Goal: Task Accomplishment & Management: Complete application form

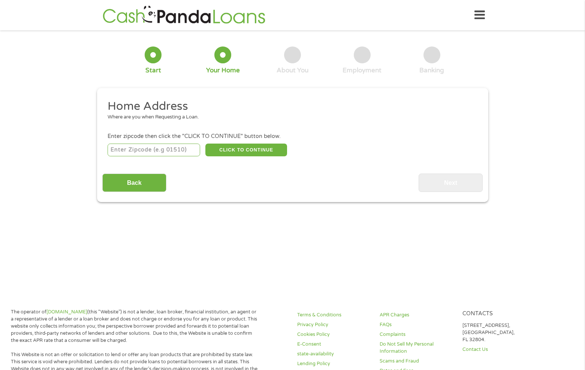
click at [183, 151] on input "number" at bounding box center [154, 150] width 93 height 13
type input "24315"
select select "[US_STATE]"
click at [242, 148] on button "CLICK TO CONTINUE" at bounding box center [247, 150] width 82 height 13
type input "24315"
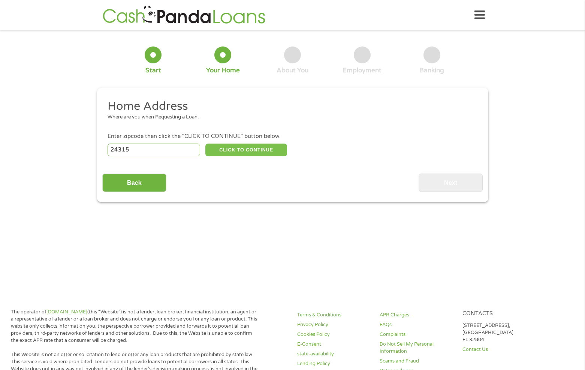
type input "[PERSON_NAME]"
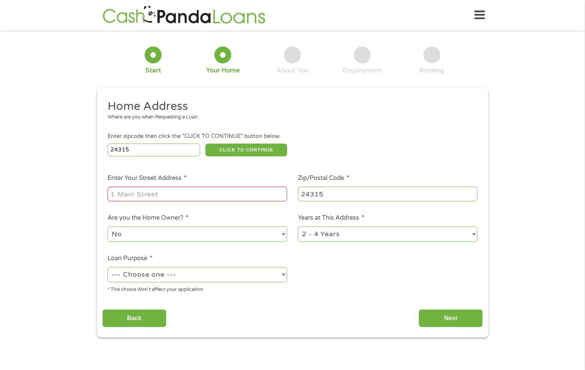
click at [161, 195] on input "Enter Your Street Address *" at bounding box center [198, 194] width 180 height 14
type input "[STREET_ADDRESS]"
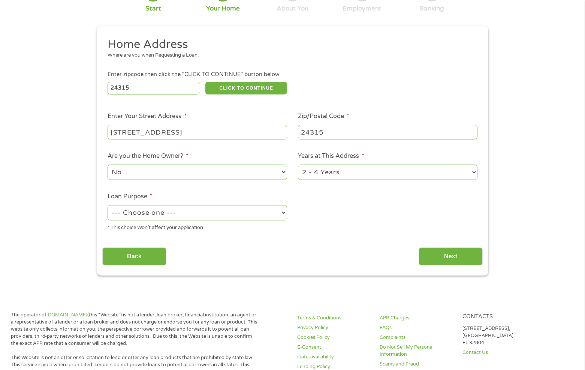
scroll to position [75, 0]
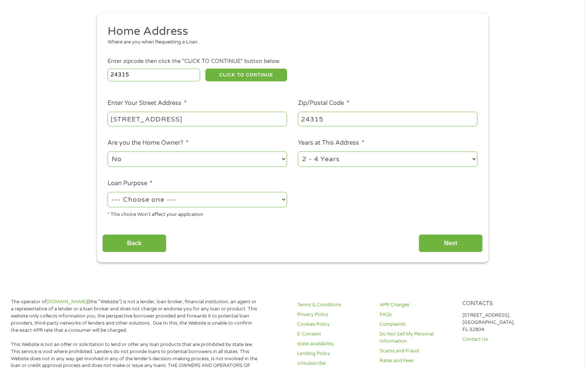
click at [351, 162] on select "1 Year or less 1 - 2 Years 2 - 4 Years Over 4 Years" at bounding box center [388, 159] width 180 height 15
select select "60months"
click at [298, 152] on select "1 Year or less 1 - 2 Years 2 - 4 Years Over 4 Years" at bounding box center [388, 159] width 180 height 15
click at [186, 157] on select "No Yes" at bounding box center [198, 159] width 180 height 15
select select "yes"
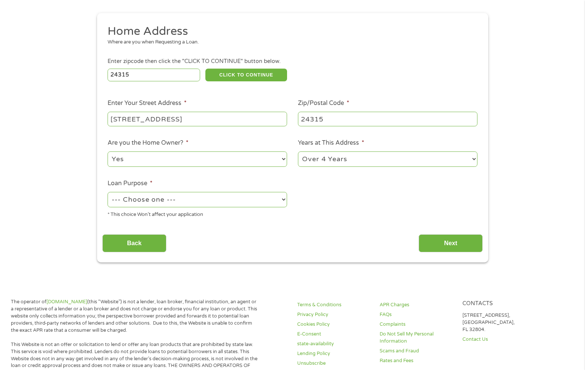
click at [108, 152] on select "No Yes" at bounding box center [198, 159] width 180 height 15
click at [207, 206] on select "--- Choose one --- Pay Bills Debt Consolidation Home Improvement Major Purchase…" at bounding box center [198, 199] width 180 height 15
select select "medicalexpenses"
click at [108, 192] on select "--- Choose one --- Pay Bills Debt Consolidation Home Improvement Major Purchase…" at bounding box center [198, 199] width 180 height 15
click at [461, 242] on input "Next" at bounding box center [451, 243] width 64 height 18
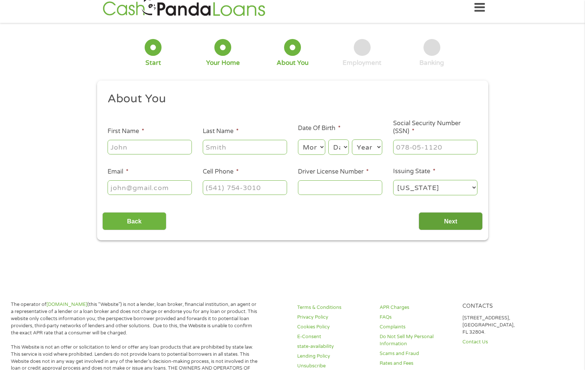
scroll to position [0, 0]
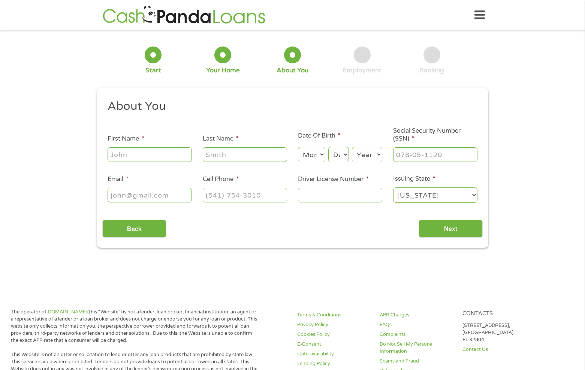
click at [168, 159] on input "First Name *" at bounding box center [150, 154] width 84 height 14
type input "[PERSON_NAME]"
type input "King"
type input "[EMAIL_ADDRESS][DOMAIN_NAME]"
type input "[PHONE_NUMBER]"
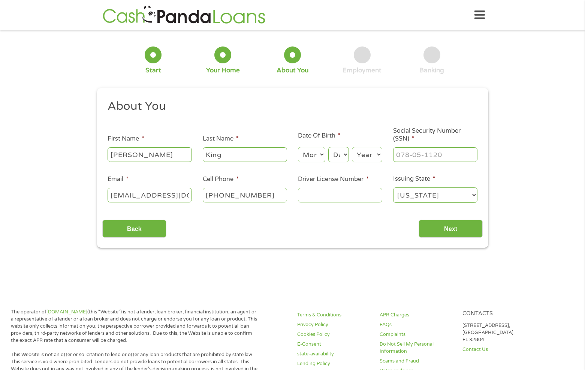
click at [306, 155] on select "Month 1 2 3 4 5 6 7 8 9 10 11 12" at bounding box center [311, 154] width 27 height 15
select select "1"
click at [298, 147] on select "Month 1 2 3 4 5 6 7 8 9 10 11 12" at bounding box center [311, 154] width 27 height 15
click at [339, 159] on select "Day 1 2 3 4 5 6 7 8 9 10 11 12 13 14 15 16 17 18 19 20 21 22 23 24 25 26 27 28 …" at bounding box center [339, 154] width 20 height 15
select select "3"
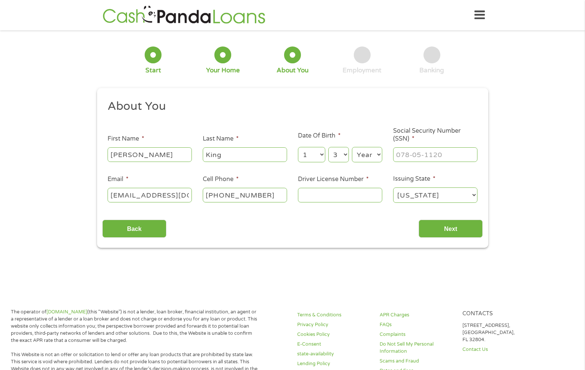
click at [329, 147] on select "Day 1 2 3 4 5 6 7 8 9 10 11 12 13 14 15 16 17 18 19 20 21 22 23 24 25 26 27 28 …" at bounding box center [339, 154] width 20 height 15
click at [363, 159] on select "Year [DATE] 2006 2005 2004 2003 2002 2001 2000 1999 1998 1997 1996 1995 1994 19…" at bounding box center [367, 154] width 30 height 15
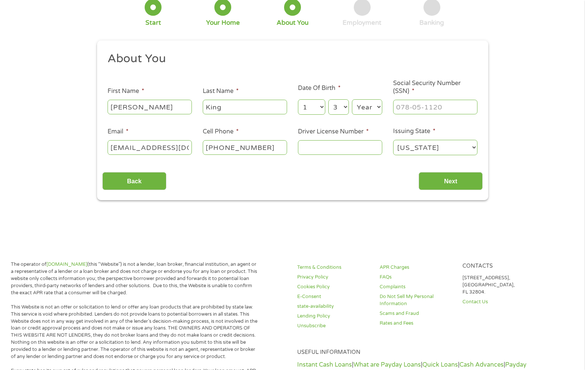
scroll to position [50, 0]
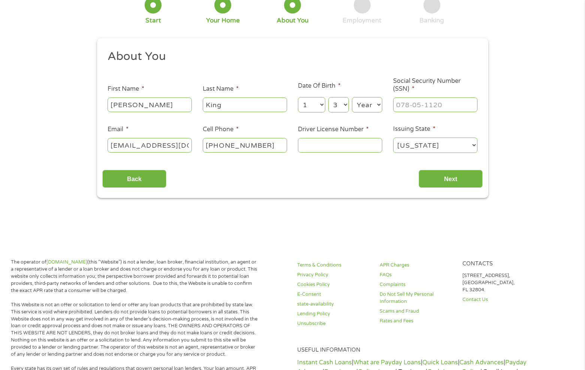
drag, startPoint x: 369, startPoint y: 109, endPoint x: 369, endPoint y: 105, distance: 4.5
click at [369, 109] on select "Year [DATE] 2006 2005 2004 2003 2002 2001 2000 1999 1998 1997 1996 1995 1994 19…" at bounding box center [367, 104] width 30 height 15
select select "1984"
click at [352, 97] on select "Year [DATE] 2006 2005 2004 2003 2002 2001 2000 1999 1998 1997 1996 1995 1994 19…" at bounding box center [367, 104] width 30 height 15
click at [423, 103] on input "___-__-____" at bounding box center [435, 105] width 84 height 14
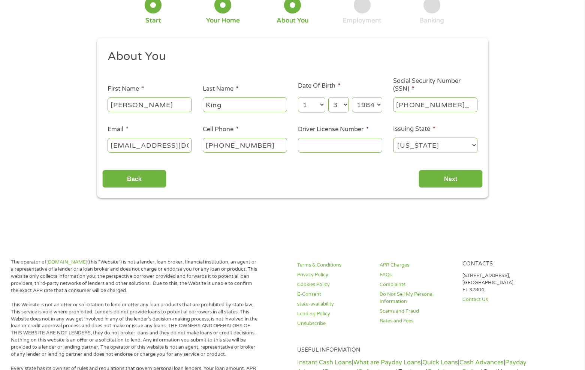
type input "226-51-0579"
click at [328, 149] on input "Driver License Number *" at bounding box center [340, 145] width 84 height 14
type input "T63709596"
click at [457, 175] on input "Next" at bounding box center [451, 179] width 64 height 18
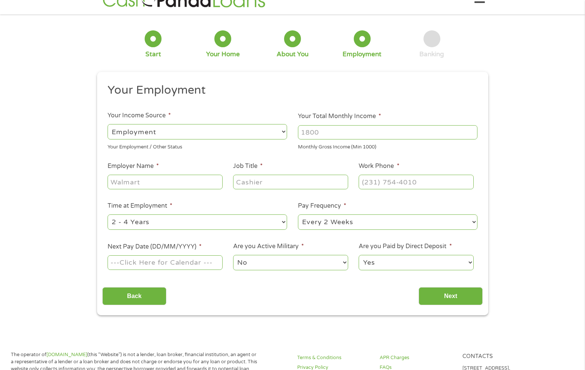
scroll to position [0, 0]
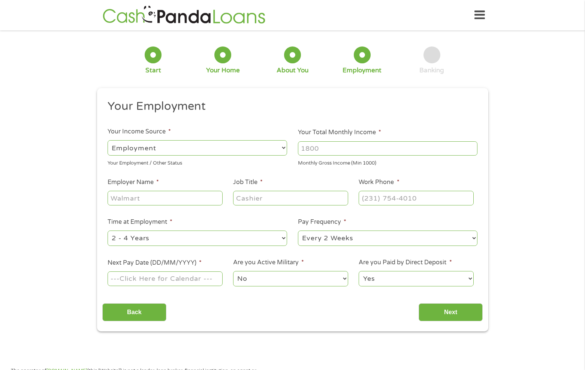
click at [324, 150] on input "Your Total Monthly Income *" at bounding box center [388, 148] width 180 height 14
type input "2720"
click at [170, 201] on input "Employer Name *" at bounding box center [165, 198] width 115 height 14
type input "Universal Protection Services"
type input "Receptionist"
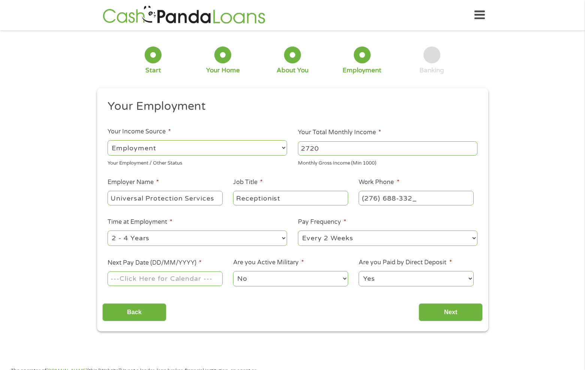
type input "[PHONE_NUMBER]"
click at [186, 241] on select "--- Choose one --- 1 Year or less 1 - 2 Years 2 - 4 Years Over 4 Years" at bounding box center [198, 238] width 180 height 15
select select "60months"
click at [108, 231] on select "--- Choose one --- 1 Year or less 1 - 2 Years 2 - 4 Years Over 4 Years" at bounding box center [198, 238] width 180 height 15
click at [352, 242] on select "--- Choose one --- Every 2 Weeks Every Week Monthly Semi-Monthly" at bounding box center [388, 238] width 180 height 15
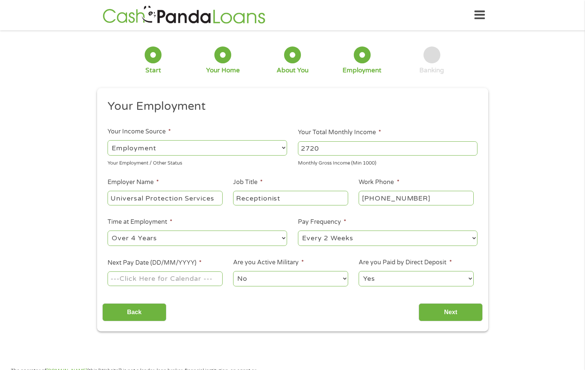
select select "weekly"
click at [298, 231] on select "--- Choose one --- Every 2 Weeks Every Week Monthly Semi-Monthly" at bounding box center [388, 238] width 180 height 15
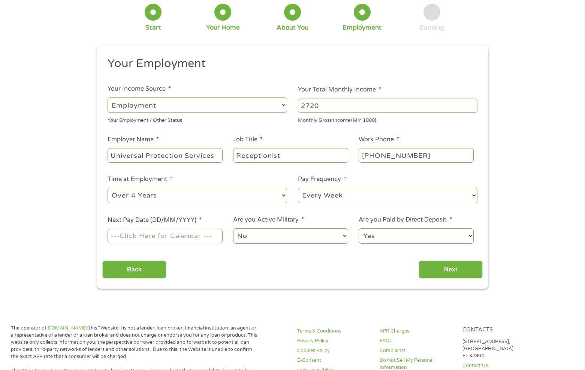
scroll to position [87, 0]
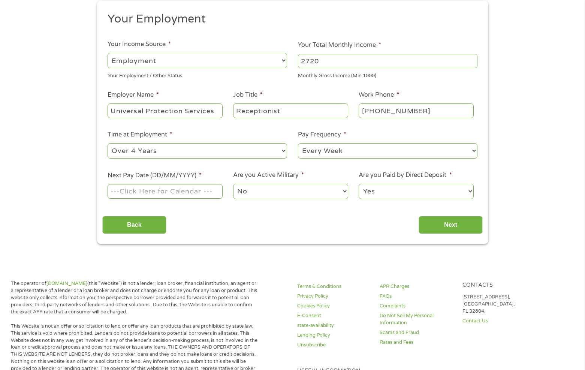
click at [173, 185] on input "Next Pay Date (DD/MM/YYYY) *" at bounding box center [165, 191] width 115 height 14
click at [174, 190] on input "Next Pay Date (DD/MM/YYYY) *" at bounding box center [165, 191] width 115 height 14
type input "09112025"
click at [438, 223] on input "Next" at bounding box center [451, 225] width 64 height 18
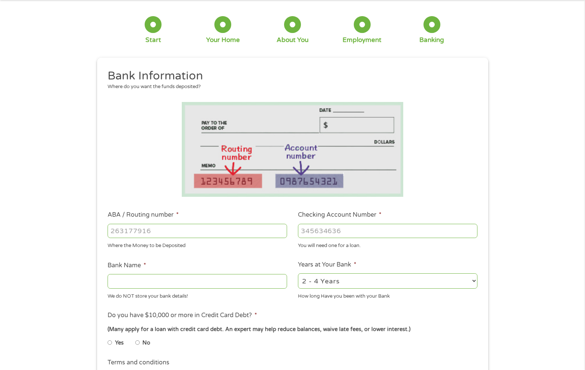
scroll to position [0, 0]
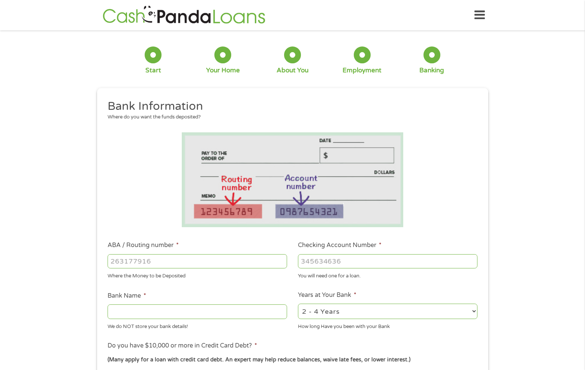
click at [315, 257] on input "Checking Account Number *" at bounding box center [388, 261] width 180 height 14
click at [154, 259] on input "ABA / Routing number *" at bounding box center [198, 261] width 180 height 14
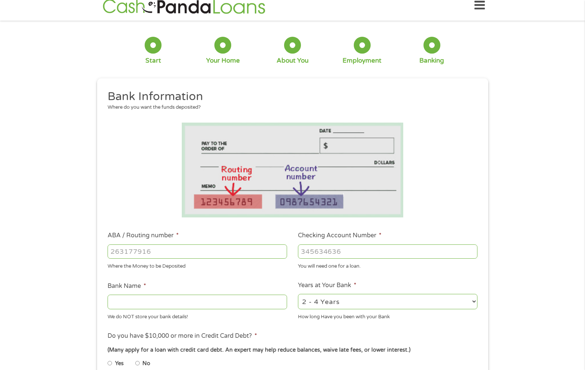
scroll to position [12, 0]
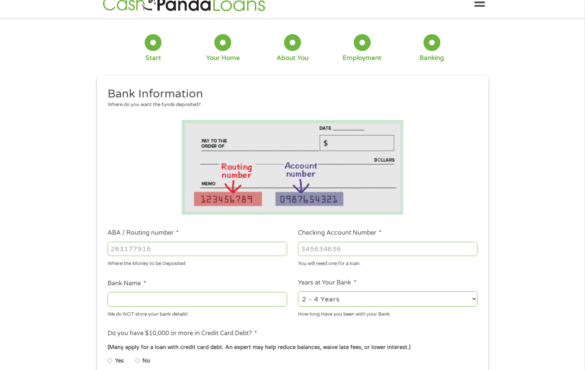
click at [201, 249] on input "ABA / Routing number *" at bounding box center [198, 249] width 180 height 14
drag, startPoint x: 129, startPoint y: 249, endPoint x: 114, endPoint y: 244, distance: 16.0
click at [114, 244] on input "ABA / Routing number *" at bounding box center [198, 249] width 180 height 14
type input "5"
click at [135, 252] on input "ABA / Routing number *" at bounding box center [198, 249] width 180 height 14
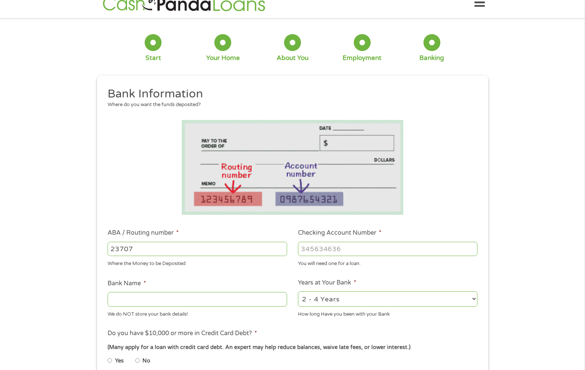
drag, startPoint x: 141, startPoint y: 247, endPoint x: 33, endPoint y: 246, distance: 108.0
click at [34, 247] on div "1 Start 2 Your Home 3 About You 4 Employment 5 Banking 6 This field is hidden w…" at bounding box center [292, 261] width 585 height 476
type input "273070278"
type input "FIRST FED SAVGS BK OF THE MIDWEST"
type input "273070278"
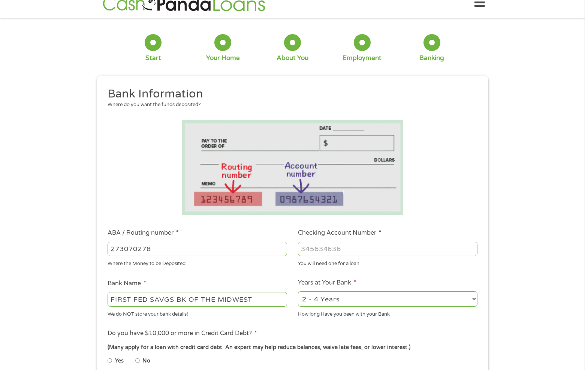
click at [315, 251] on input "Checking Account Number *" at bounding box center [388, 249] width 180 height 14
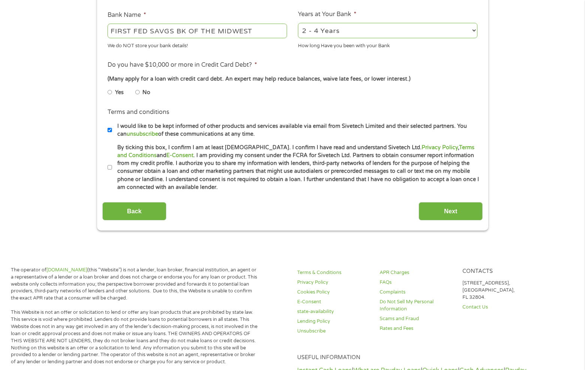
scroll to position [288, 0]
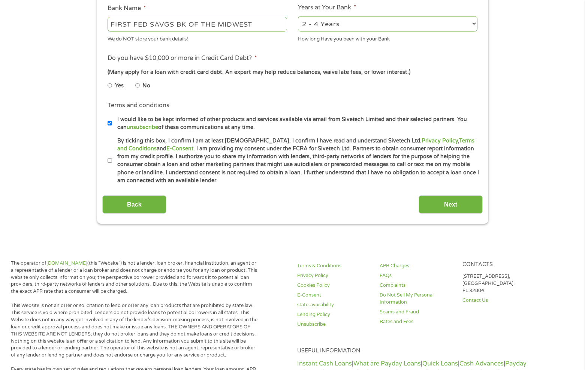
type input "3290210894618"
click at [136, 86] on input "No" at bounding box center [137, 86] width 5 height 12
radio input "true"
click at [109, 159] on input "By ticking this box, I confirm I am at least [DEMOGRAPHIC_DATA]. I confirm I ha…" at bounding box center [110, 161] width 5 height 12
checkbox input "true"
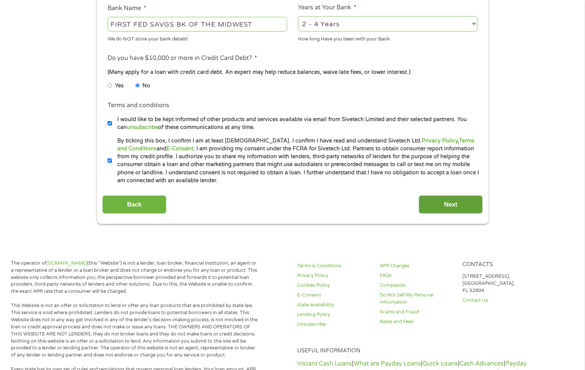
click at [443, 207] on input "Next" at bounding box center [451, 204] width 64 height 18
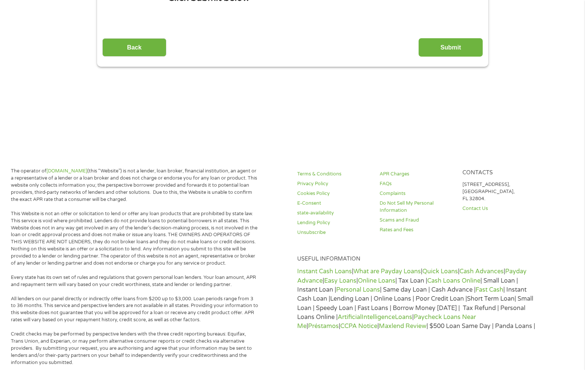
scroll to position [0, 0]
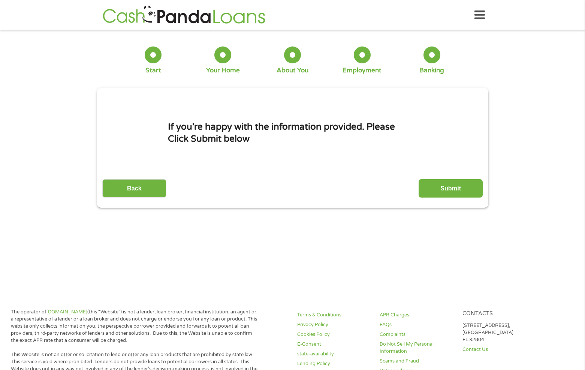
drag, startPoint x: 443, startPoint y: 185, endPoint x: 438, endPoint y: 187, distance: 5.0
click at [442, 186] on input "Submit" at bounding box center [451, 188] width 64 height 18
